Goal: Entertainment & Leisure: Consume media (video, audio)

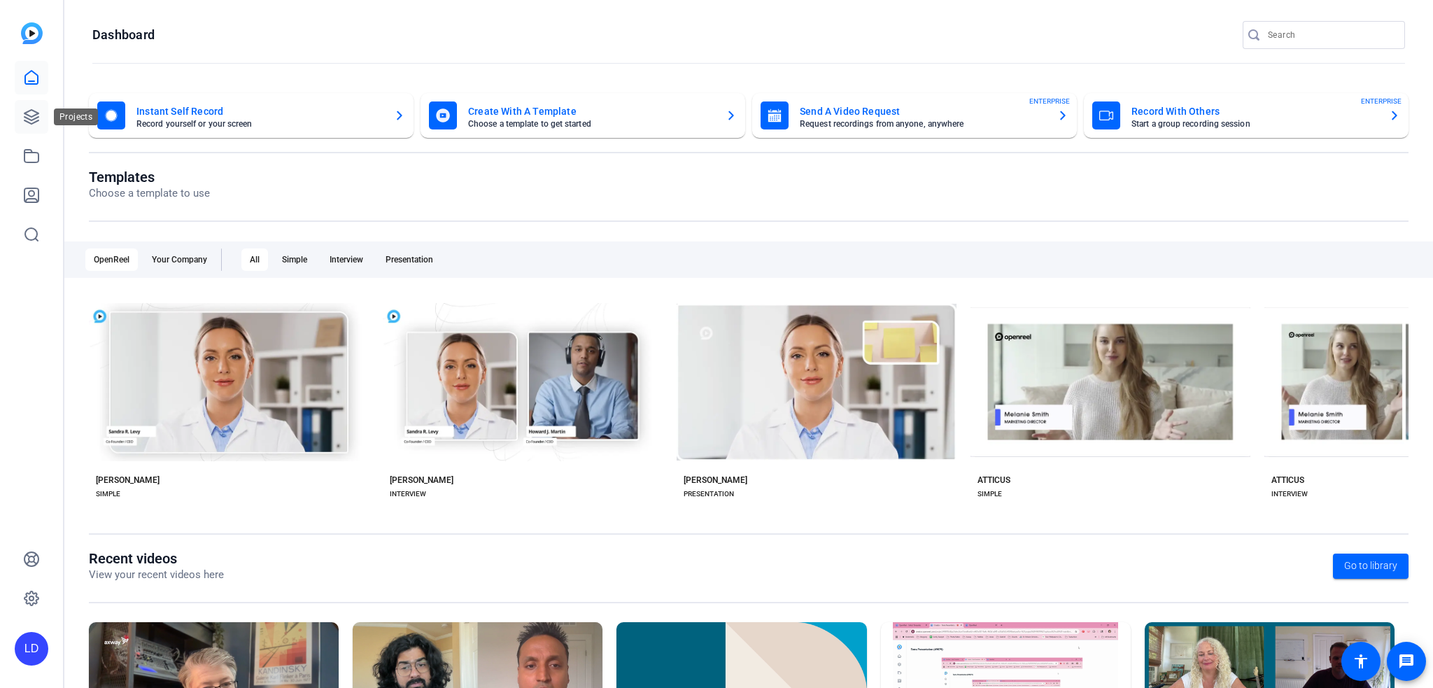
click at [38, 106] on link at bounding box center [32, 117] width 34 height 34
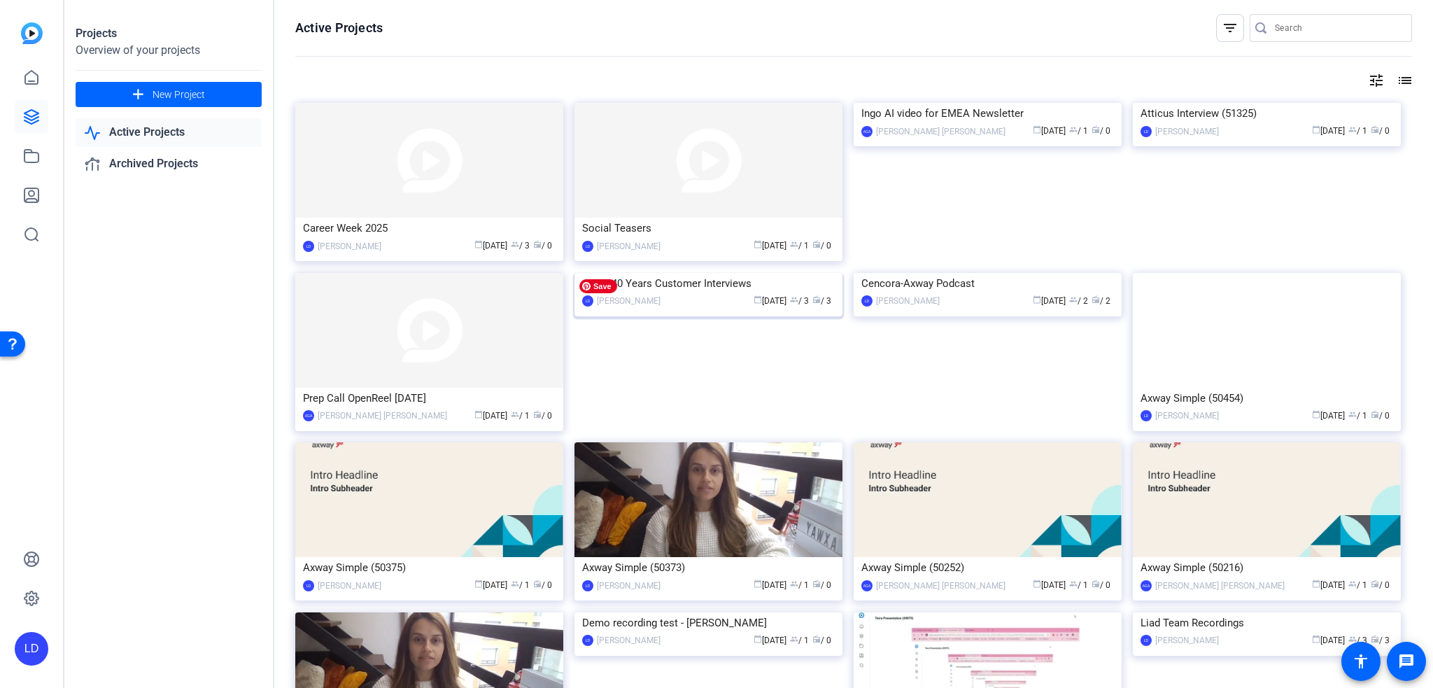
click at [724, 273] on img at bounding box center [709, 273] width 268 height 0
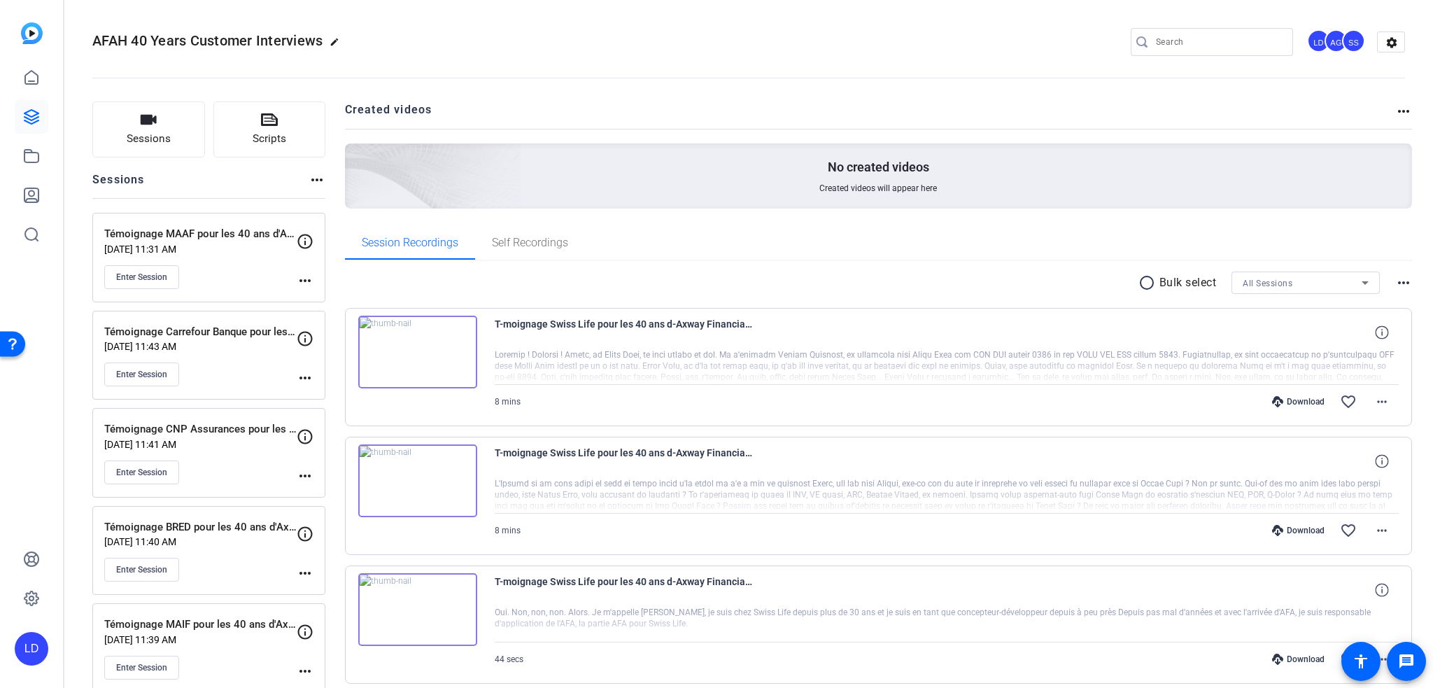
click at [419, 353] on img at bounding box center [417, 352] width 119 height 73
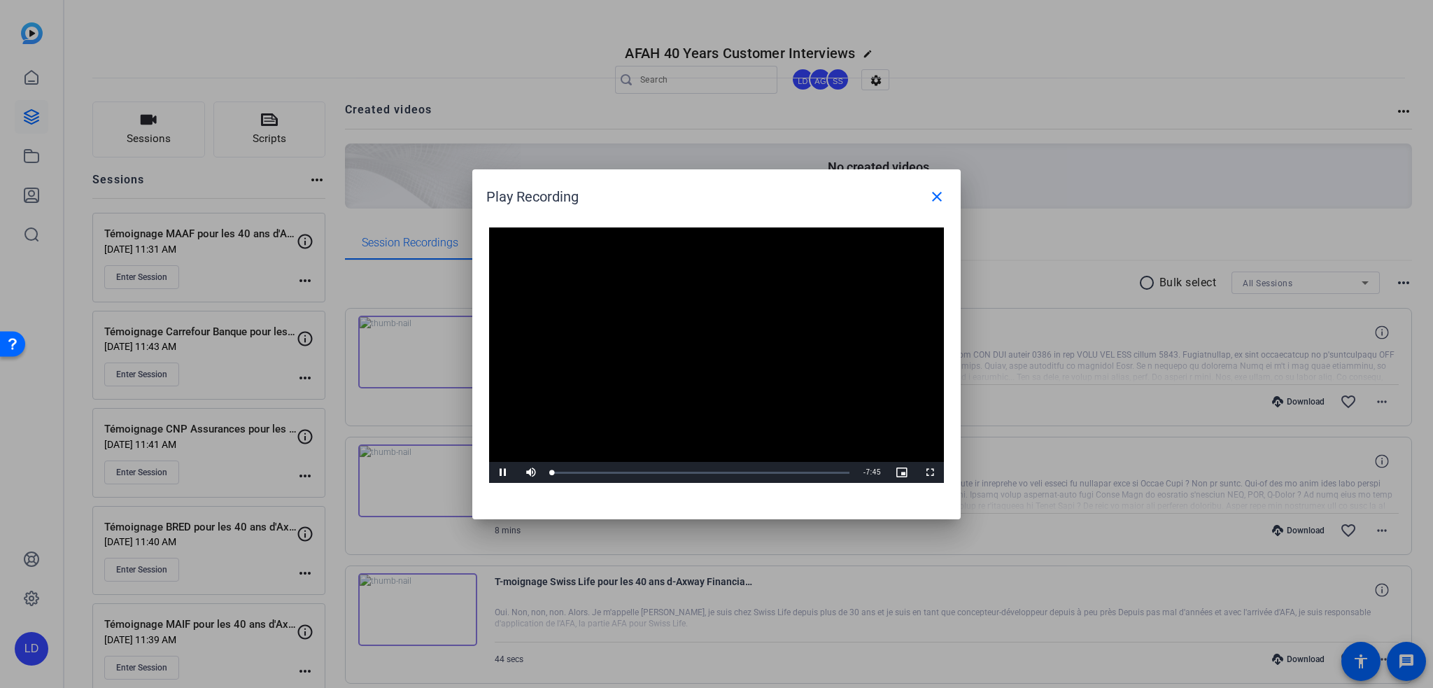
click at [700, 349] on video "Video Player" at bounding box center [716, 355] width 455 height 256
click at [606, 475] on div "Loaded : 100.00% 1:31 0:00" at bounding box center [700, 472] width 311 height 21
click at [505, 472] on span "Video Player" at bounding box center [503, 472] width 28 height 0
click at [932, 199] on mat-icon "close" at bounding box center [937, 196] width 17 height 17
